Goal: Task Accomplishment & Management: Manage account settings

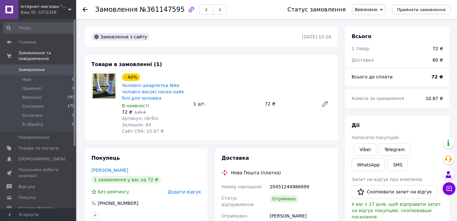
scroll to position [87, 0]
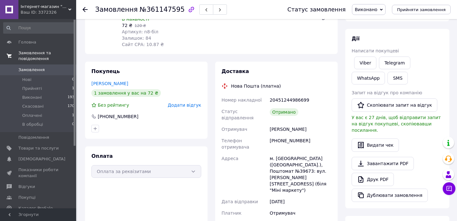
click at [35, 63] on link "Замовлення та повідомлення" at bounding box center [39, 56] width 78 height 16
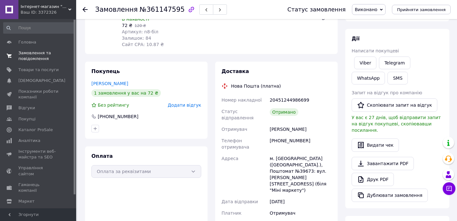
click at [32, 59] on span "Замовлення та повідомлення" at bounding box center [38, 55] width 40 height 11
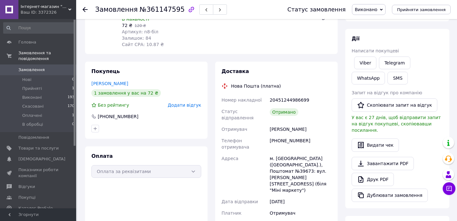
click at [34, 67] on span "Замовлення" at bounding box center [31, 70] width 26 height 6
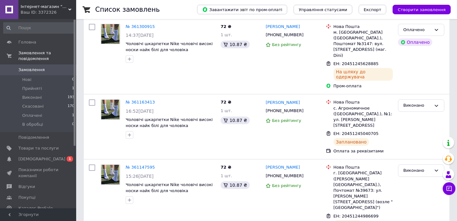
scroll to position [51, 0]
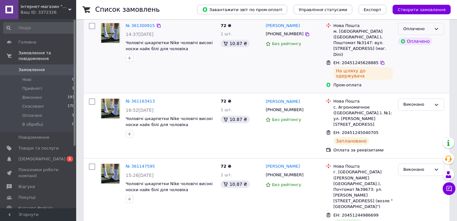
click at [422, 30] on div "Оплачено" at bounding box center [417, 29] width 28 height 7
click at [415, 50] on li "Виконано" at bounding box center [421, 54] width 46 height 12
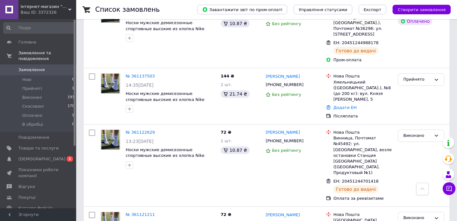
scroll to position [296, 0]
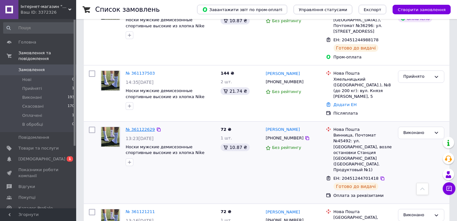
click at [131, 127] on link "№ 361122629" at bounding box center [140, 129] width 29 height 5
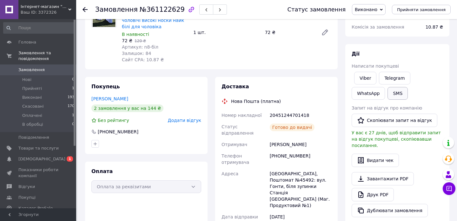
scroll to position [61, 0]
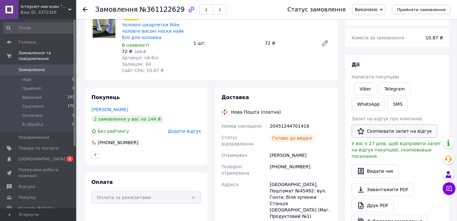
click at [379, 135] on button "Скопіювати запит на відгук" at bounding box center [394, 130] width 86 height 13
click at [85, 8] on icon at bounding box center [84, 9] width 5 height 5
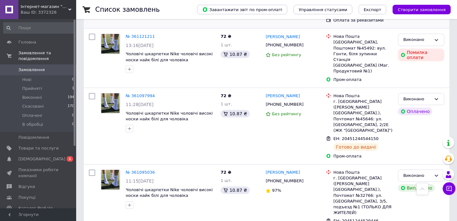
scroll to position [472, 0]
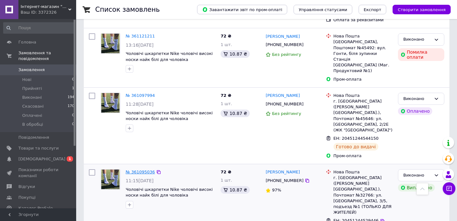
click at [139, 169] on link "№ 361095036" at bounding box center [140, 171] width 29 height 5
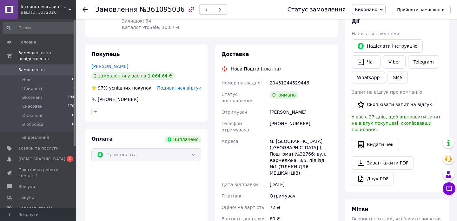
scroll to position [103, 0]
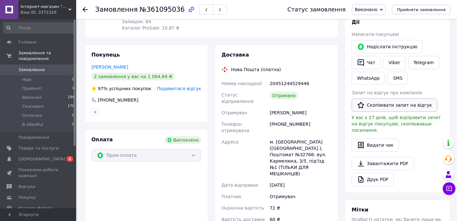
click at [390, 104] on button "Скопіювати запит на відгук" at bounding box center [394, 104] width 86 height 13
